Goal: Information Seeking & Learning: Learn about a topic

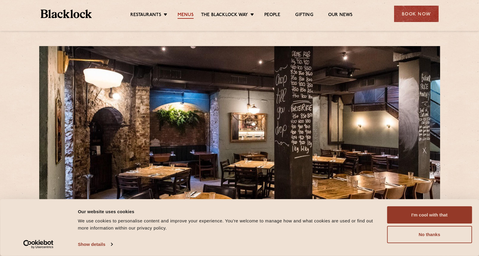
click at [188, 15] on link "Menus" at bounding box center [186, 15] width 16 height 7
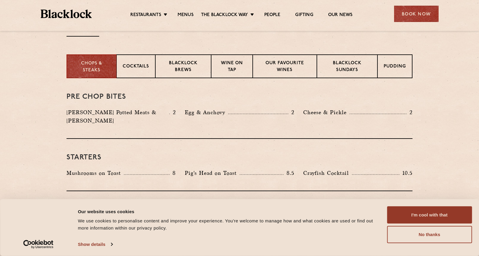
scroll to position [212, 0]
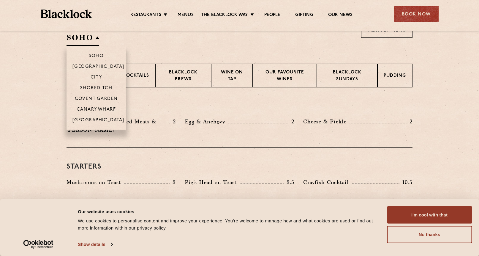
click at [93, 40] on h2 "SOHO" at bounding box center [83, 38] width 33 height 13
click at [97, 78] on p "City" at bounding box center [97, 78] width 12 height 6
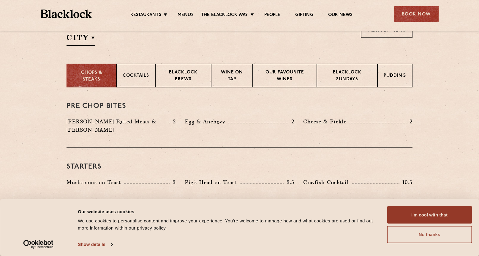
click at [419, 236] on button "No thanks" at bounding box center [429, 234] width 85 height 17
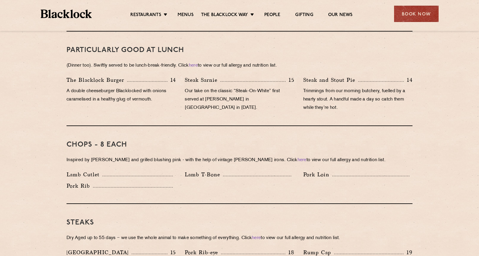
scroll to position [391, 0]
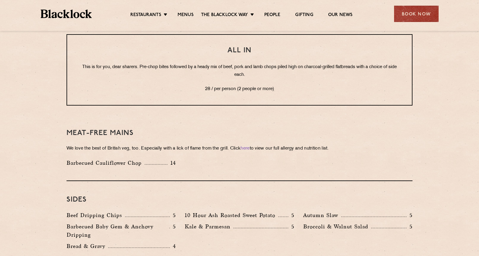
scroll to position [909, 0]
